Goal: Find specific page/section: Find specific page/section

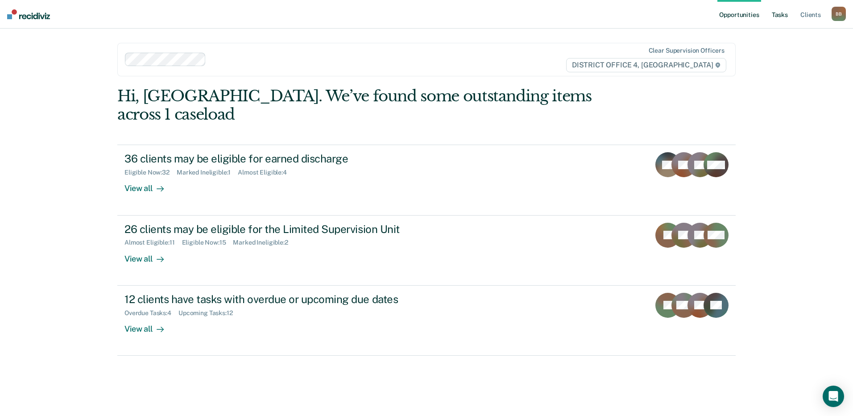
click at [781, 18] on link "Tasks" at bounding box center [780, 14] width 20 height 29
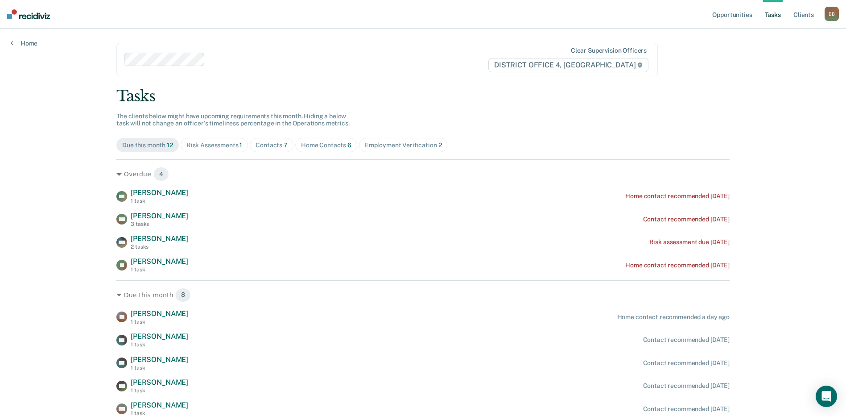
click at [217, 150] on span "Risk Assessments 1" at bounding box center [215, 145] width 68 height 14
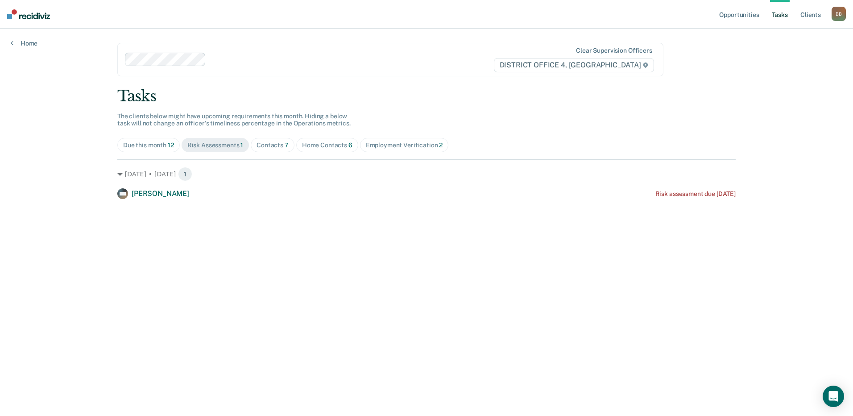
click at [152, 149] on div "Due this month 12" at bounding box center [148, 145] width 51 height 8
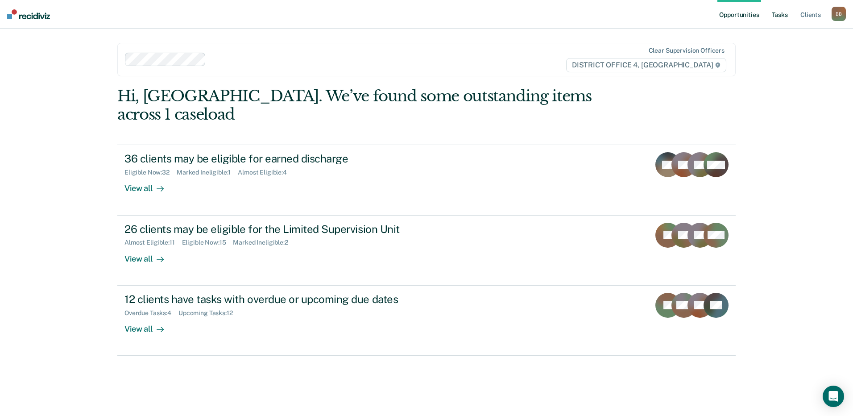
click at [778, 13] on link "Tasks" at bounding box center [780, 14] width 20 height 29
